Goal: Navigation & Orientation: Find specific page/section

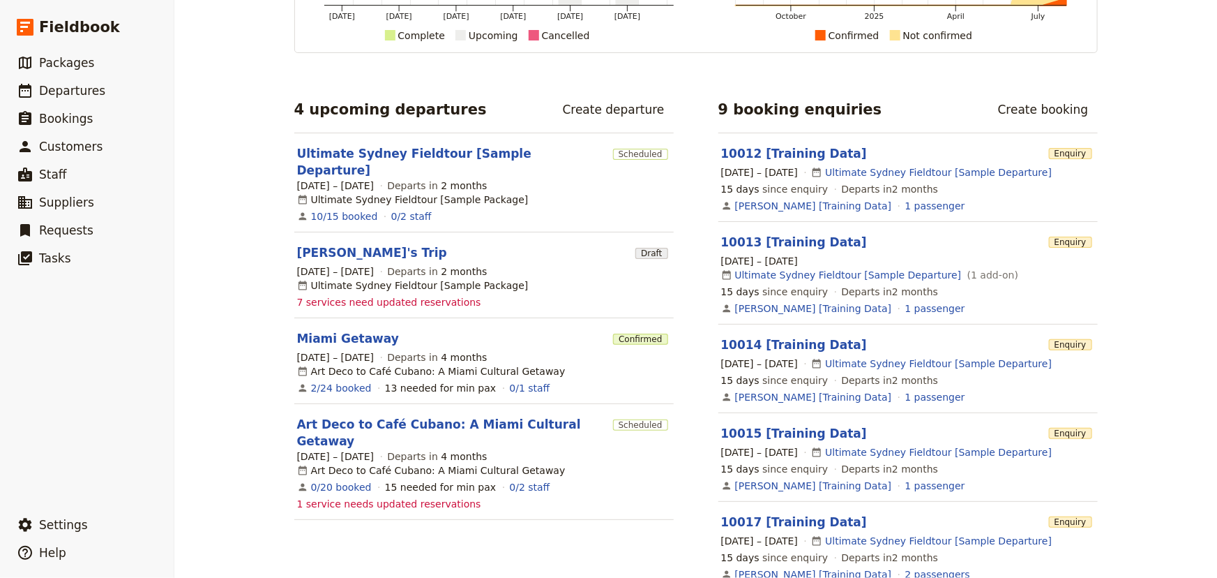
scroll to position [253, 0]
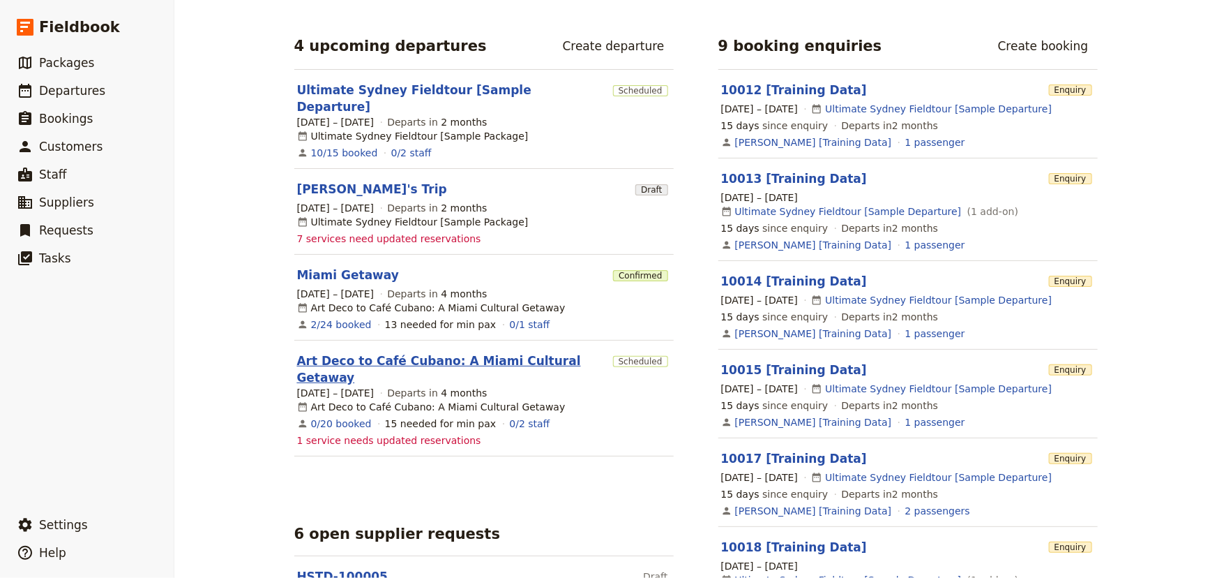
click at [442, 352] on link "Art Deco to Café Cubano: A Miami Cultural Getaway" at bounding box center [452, 368] width 310 height 33
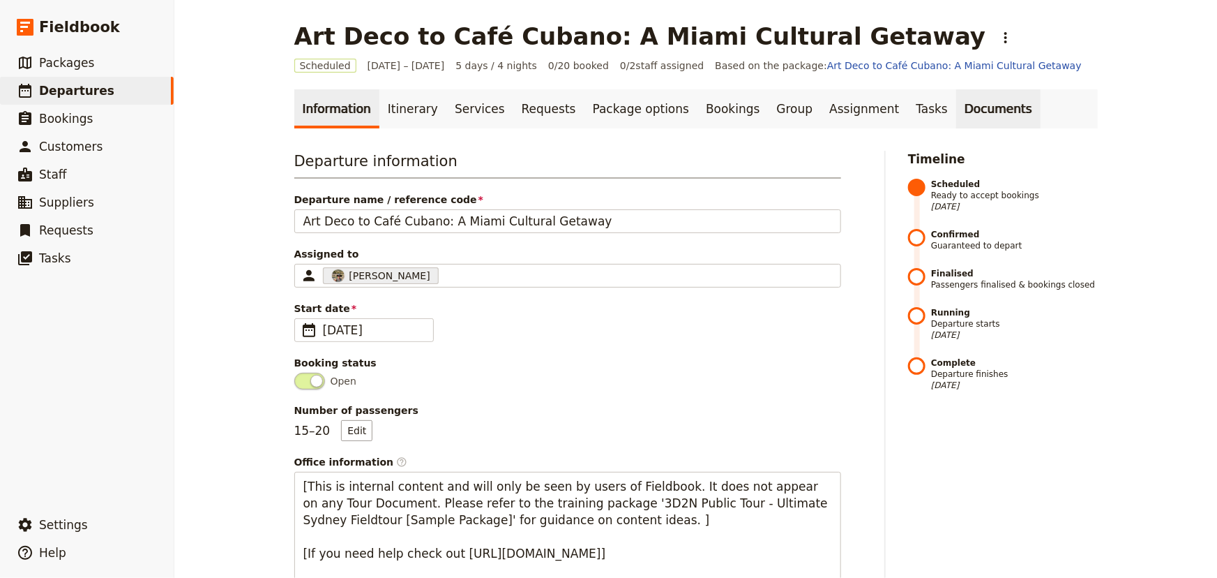
click at [956, 114] on link "Documents" at bounding box center [998, 108] width 84 height 39
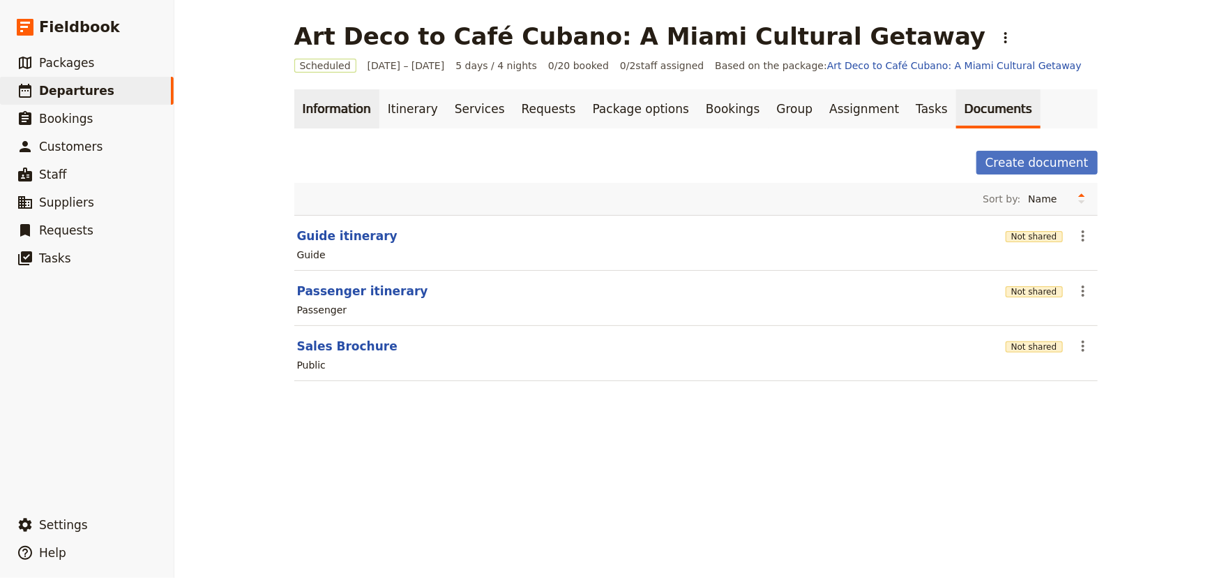
click at [318, 116] on link "Information" at bounding box center [336, 108] width 85 height 39
